Goal: Find specific page/section

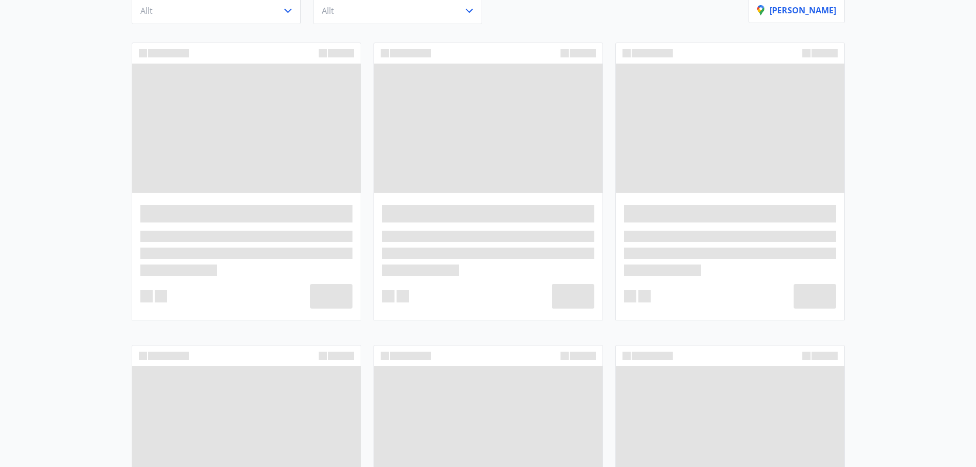
scroll to position [53, 0]
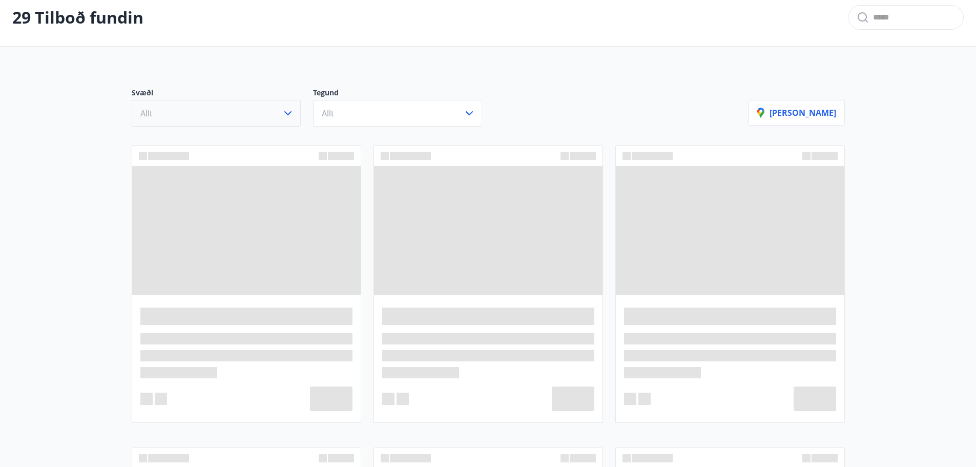
click at [266, 117] on button "Allt" at bounding box center [216, 113] width 169 height 27
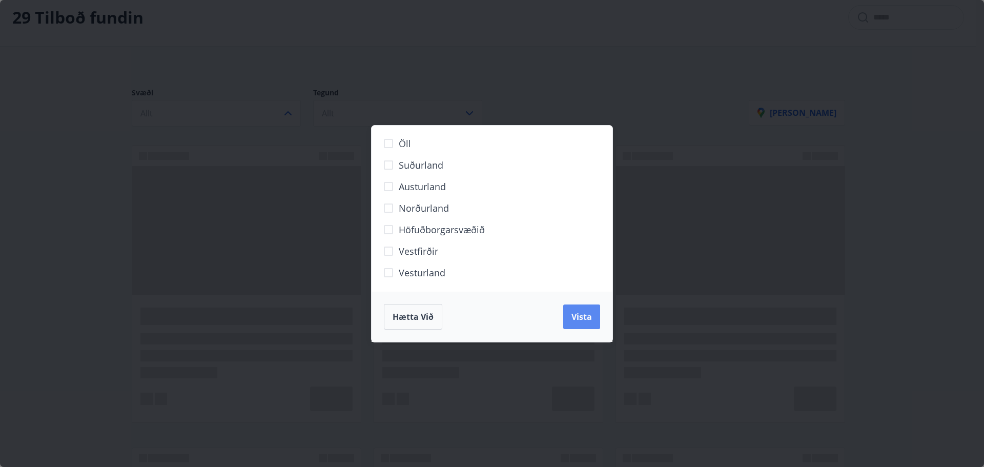
click at [595, 316] on button "Vista" at bounding box center [581, 316] width 37 height 25
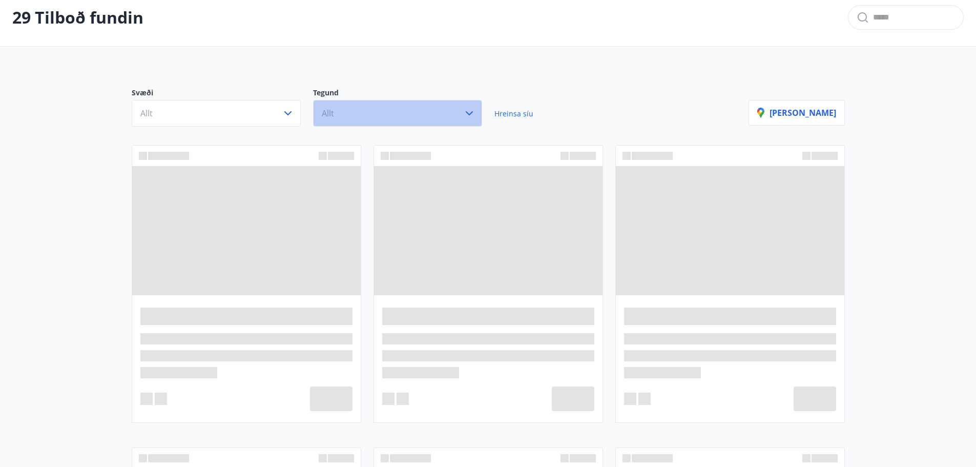
click at [431, 118] on button "Allt" at bounding box center [397, 113] width 169 height 27
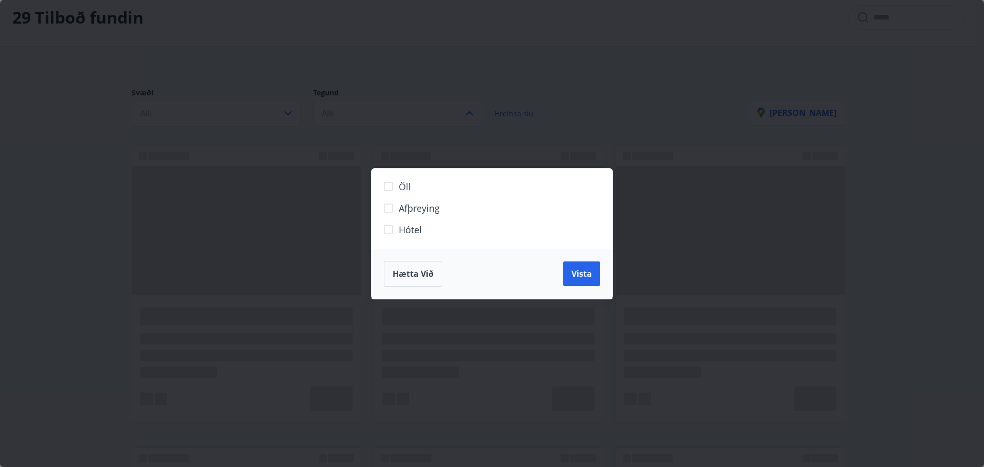
click at [417, 234] on span "Hótel" at bounding box center [410, 229] width 23 height 13
click at [585, 279] on span "Vista" at bounding box center [582, 273] width 21 height 11
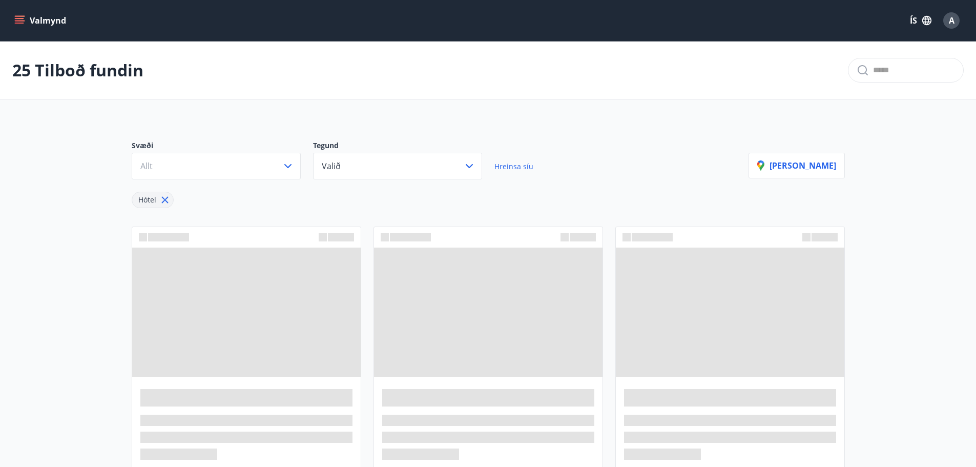
click at [693, 248] on span at bounding box center [730, 312] width 229 height 129
click at [634, 232] on div at bounding box center [730, 237] width 229 height 21
click at [454, 410] on div at bounding box center [488, 440] width 229 height 126
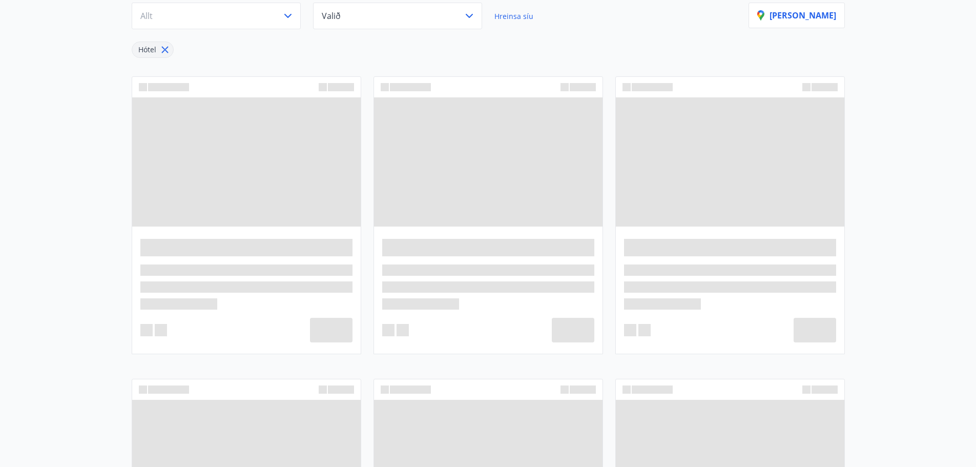
scroll to position [256, 0]
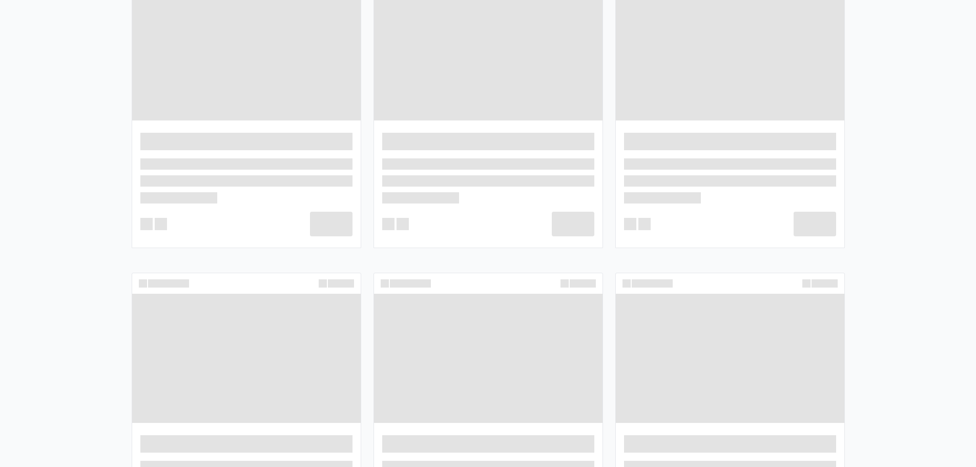
click at [470, 348] on span at bounding box center [488, 358] width 229 height 129
drag, startPoint x: 814, startPoint y: 300, endPoint x: 367, endPoint y: 311, distance: 447.6
click at [810, 300] on span at bounding box center [730, 358] width 229 height 129
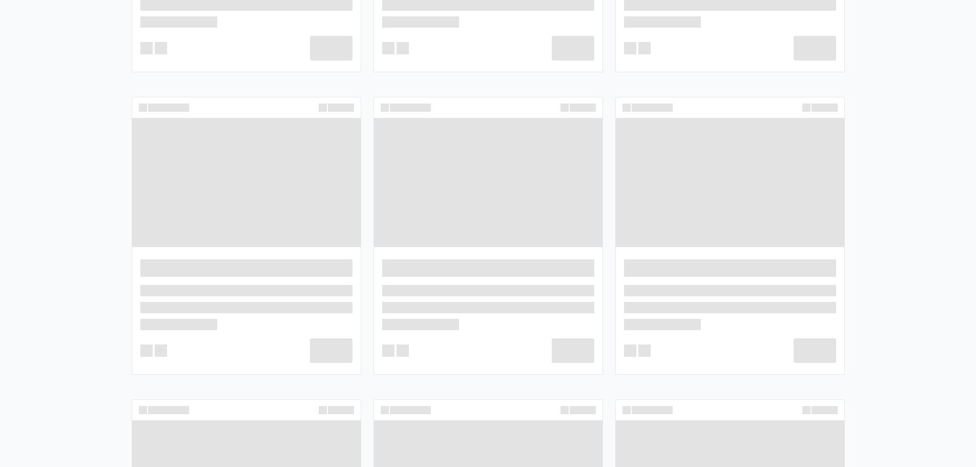
scroll to position [513, 0]
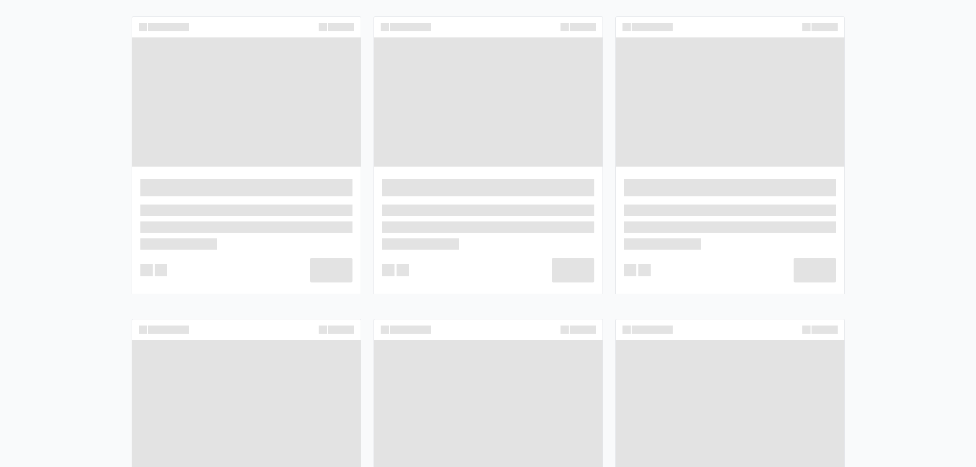
click at [290, 241] on div at bounding box center [246, 227] width 212 height 45
click at [609, 316] on div at bounding box center [730, 464] width 242 height 302
